Goal: Obtain resource: Download file/media

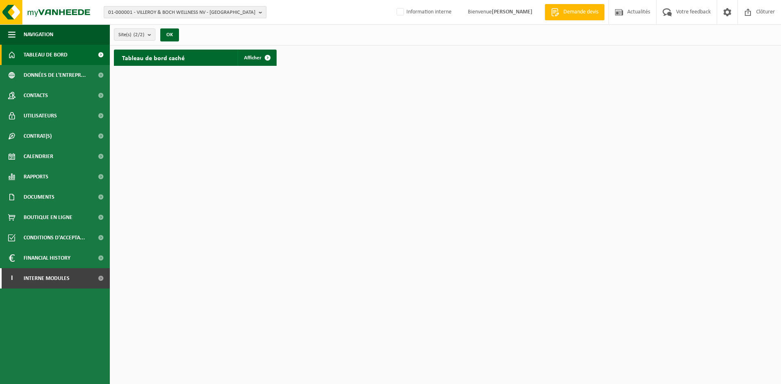
click at [143, 15] on span "01-000001 - VILLEROY & BOCH WELLNESS NV - ROESELARE" at bounding box center [181, 13] width 147 height 12
type input "shipit"
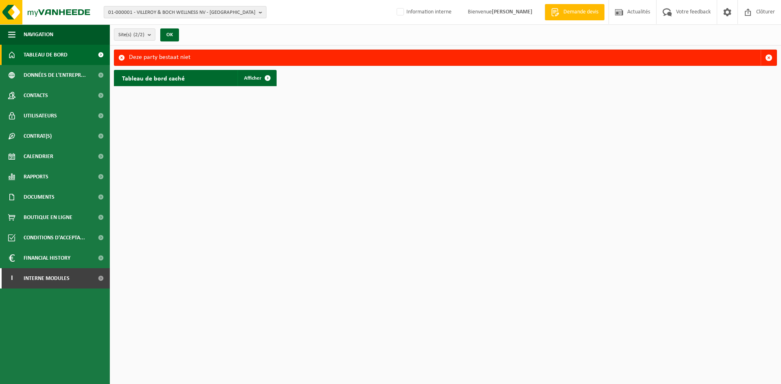
click at [144, 13] on span "01-000001 - VILLEROY & BOCH WELLNESS NV - [GEOGRAPHIC_DATA]" at bounding box center [181, 13] width 147 height 12
type input "s"
type input "10-822385"
click at [170, 38] on strong "10-822385 - SHIPIT MULTIMODAL LOGISTICS - ANTWERPEN" at bounding box center [181, 37] width 146 height 6
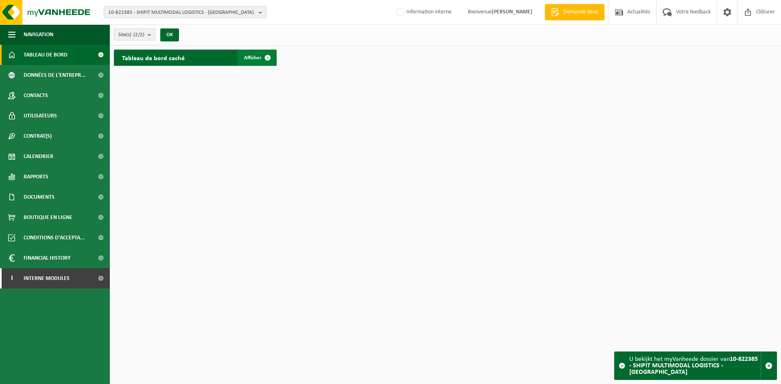
click at [260, 57] on span at bounding box center [267, 58] width 16 height 16
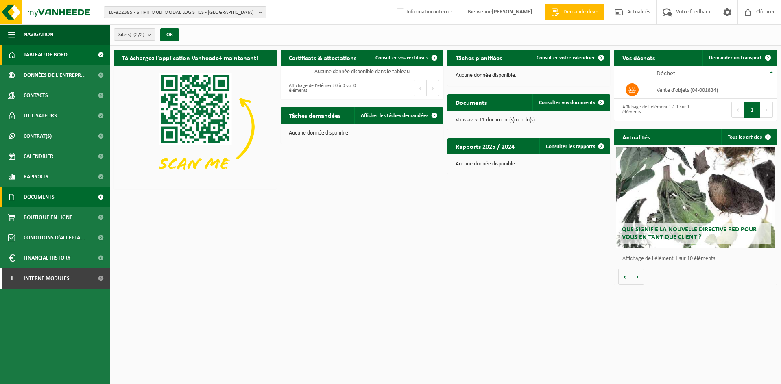
click at [48, 194] on span "Documents" at bounding box center [39, 197] width 31 height 20
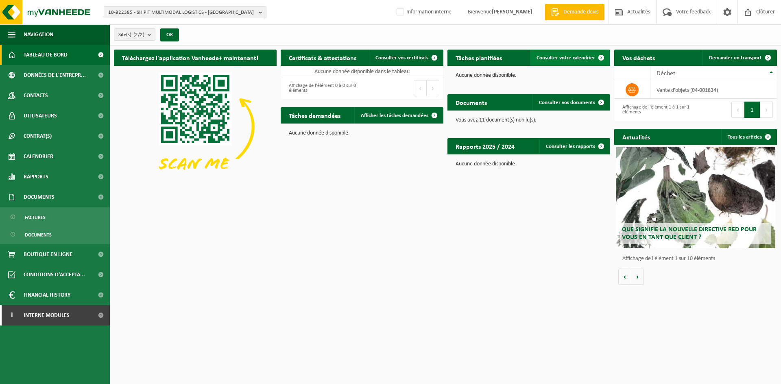
click at [556, 55] on span "Consulter votre calendrier" at bounding box center [565, 57] width 59 height 5
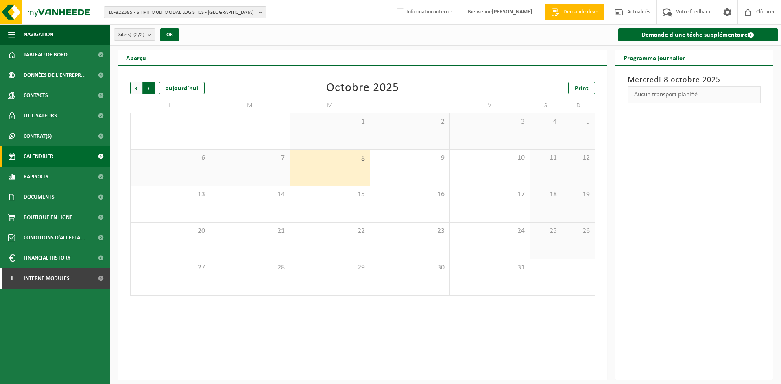
click at [139, 86] on span "Précédent" at bounding box center [136, 88] width 12 height 12
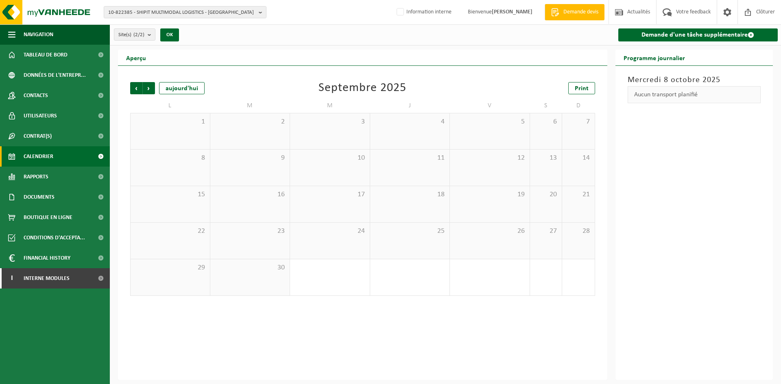
click at [139, 86] on span "Précédent" at bounding box center [136, 88] width 12 height 12
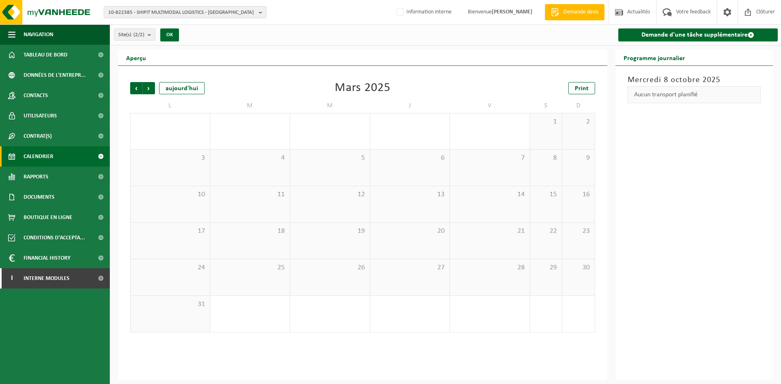
click at [139, 86] on span "Précédent" at bounding box center [136, 88] width 12 height 12
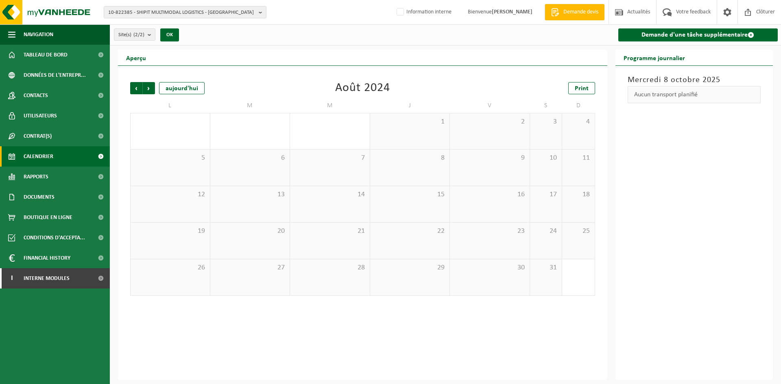
click at [139, 86] on span "Précédent" at bounding box center [136, 88] width 12 height 12
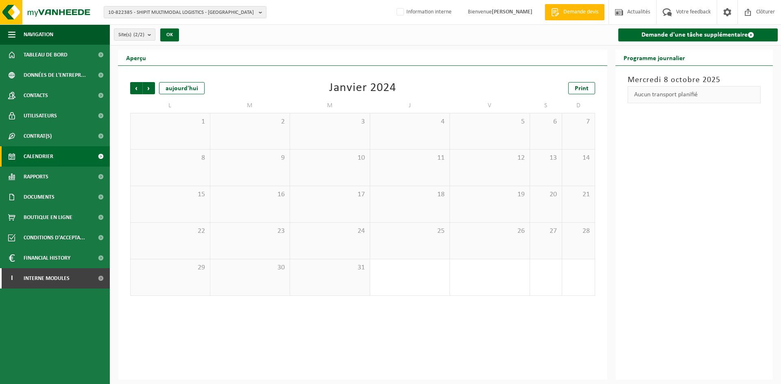
click at [139, 86] on span "Précédent" at bounding box center [136, 88] width 12 height 12
click at [63, 195] on link "Documents" at bounding box center [55, 197] width 110 height 20
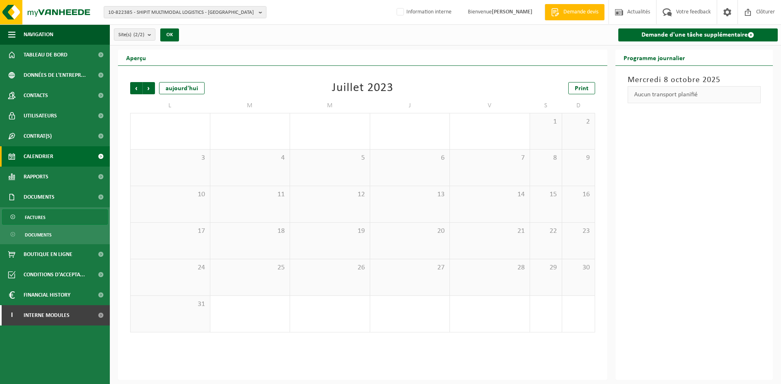
click at [72, 215] on link "Factures" at bounding box center [55, 216] width 106 height 15
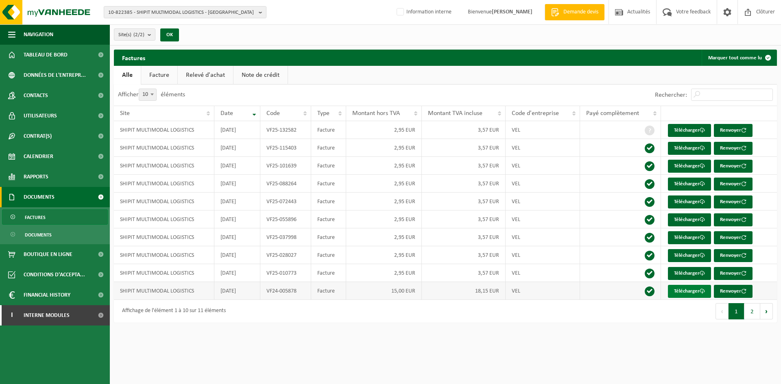
click at [693, 293] on link "Télécharger" at bounding box center [689, 291] width 43 height 13
click at [749, 310] on button "2" at bounding box center [752, 311] width 16 height 16
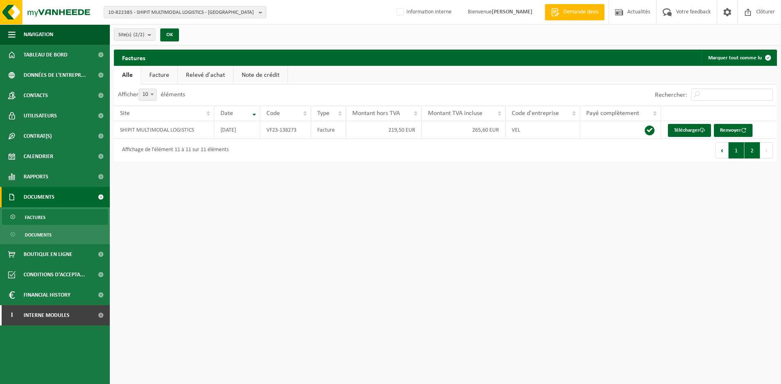
click at [736, 154] on button "1" at bounding box center [736, 150] width 16 height 16
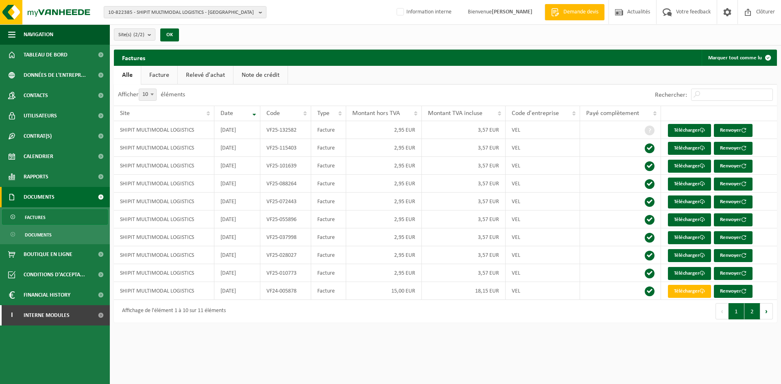
click at [752, 310] on button "2" at bounding box center [752, 311] width 16 height 16
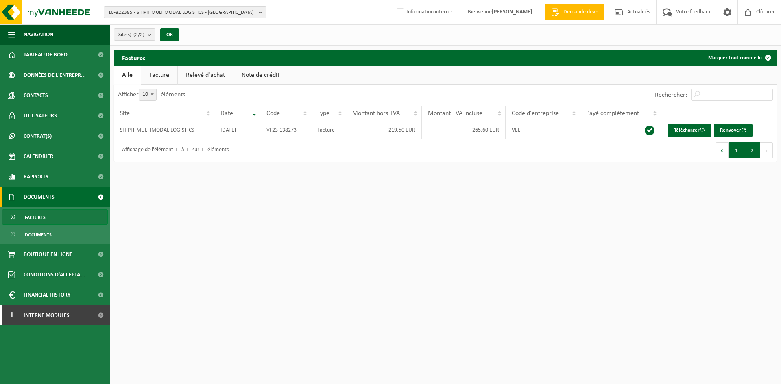
click at [735, 157] on button "1" at bounding box center [736, 150] width 16 height 16
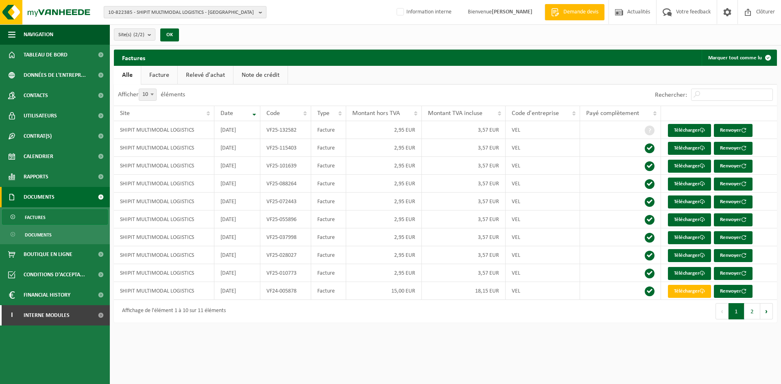
click at [154, 10] on span "10-822385 - SHIPIT MULTIMODAL LOGISTICS - [GEOGRAPHIC_DATA]" at bounding box center [181, 13] width 147 height 12
